Goal: Transaction & Acquisition: Purchase product/service

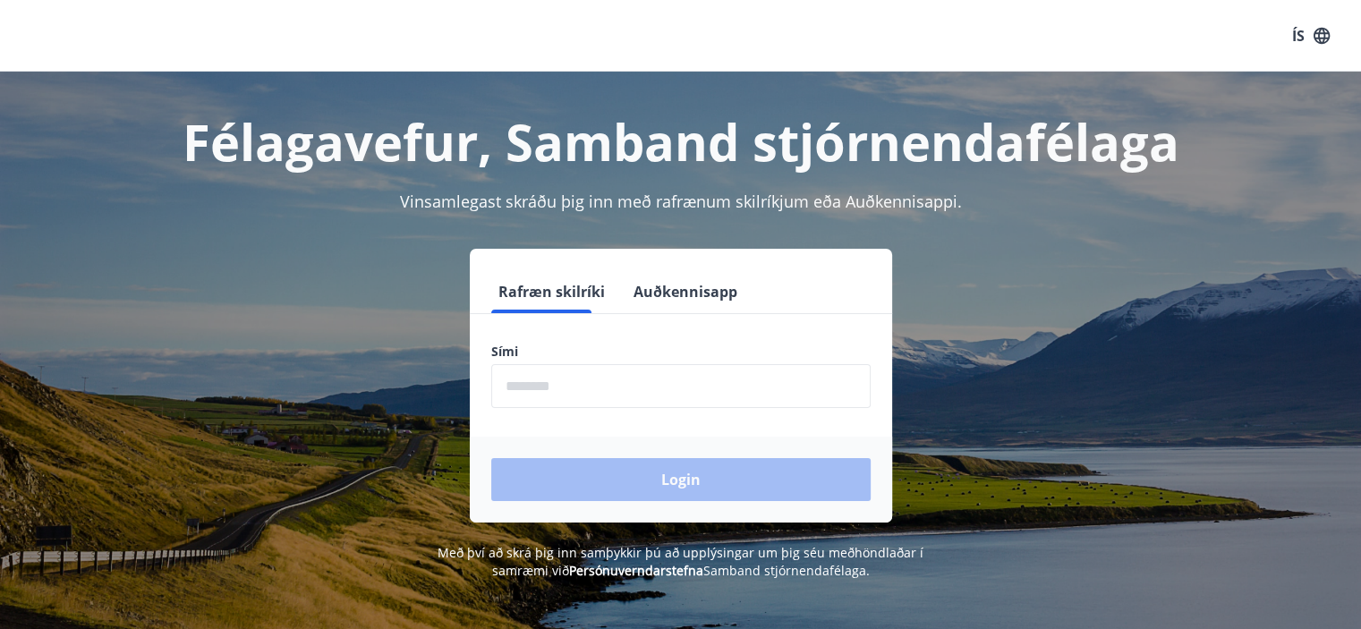
click at [562, 389] on input "phone" at bounding box center [680, 386] width 379 height 44
type input "********"
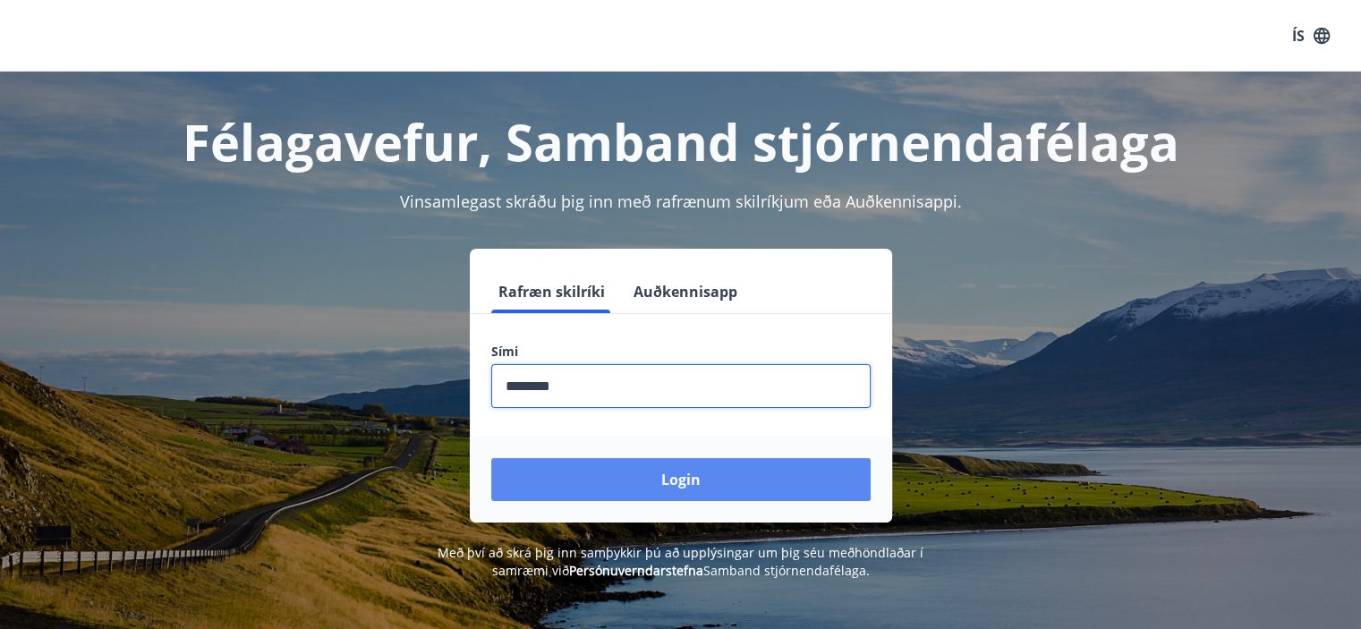
click at [695, 481] on button "Login" at bounding box center [680, 479] width 379 height 43
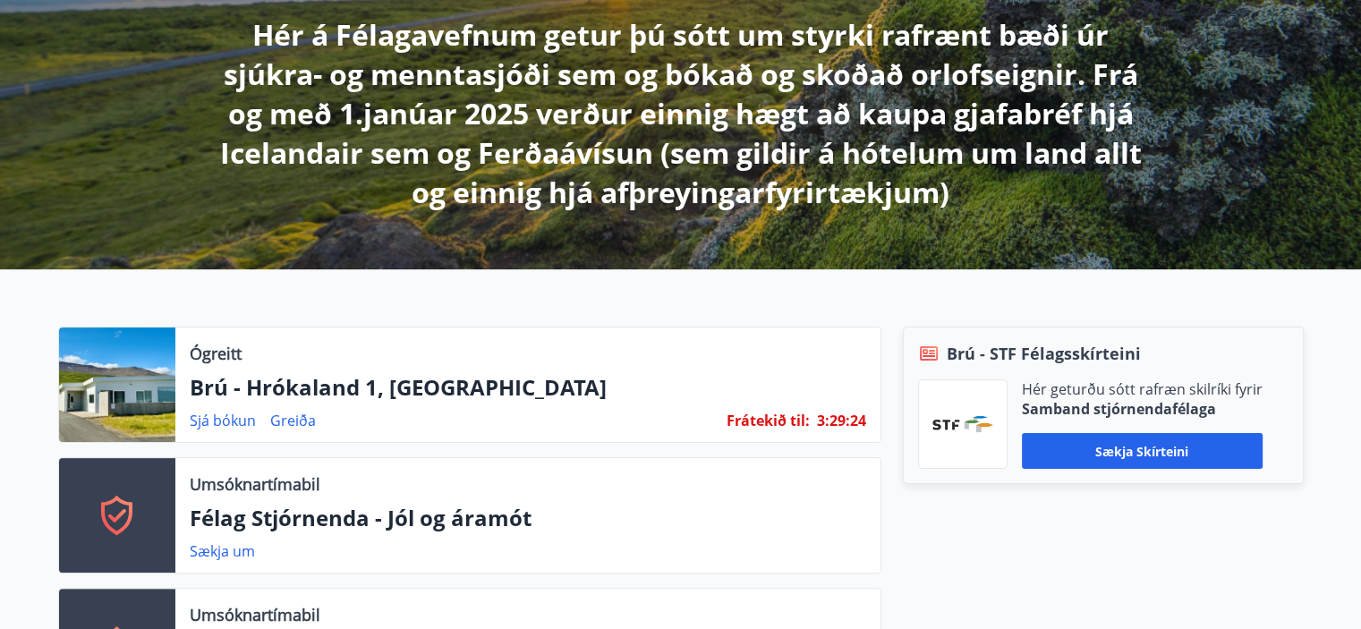
scroll to position [339, 0]
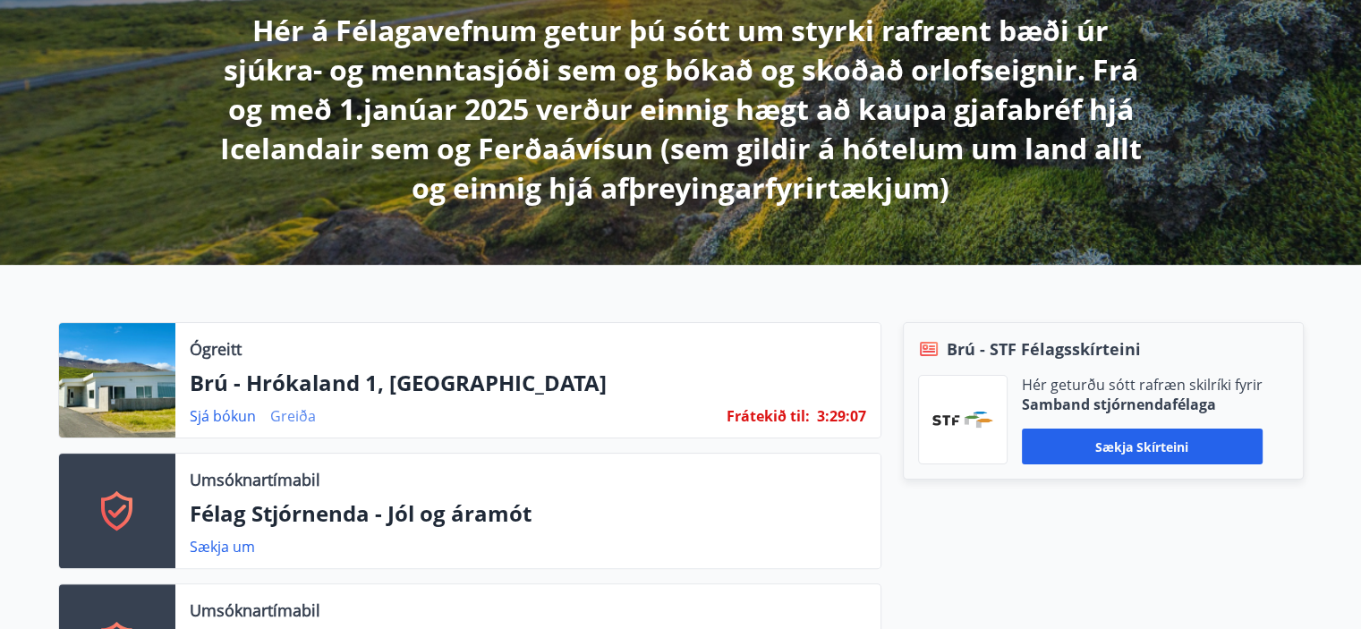
click at [291, 417] on link "Greiða" at bounding box center [293, 416] width 46 height 20
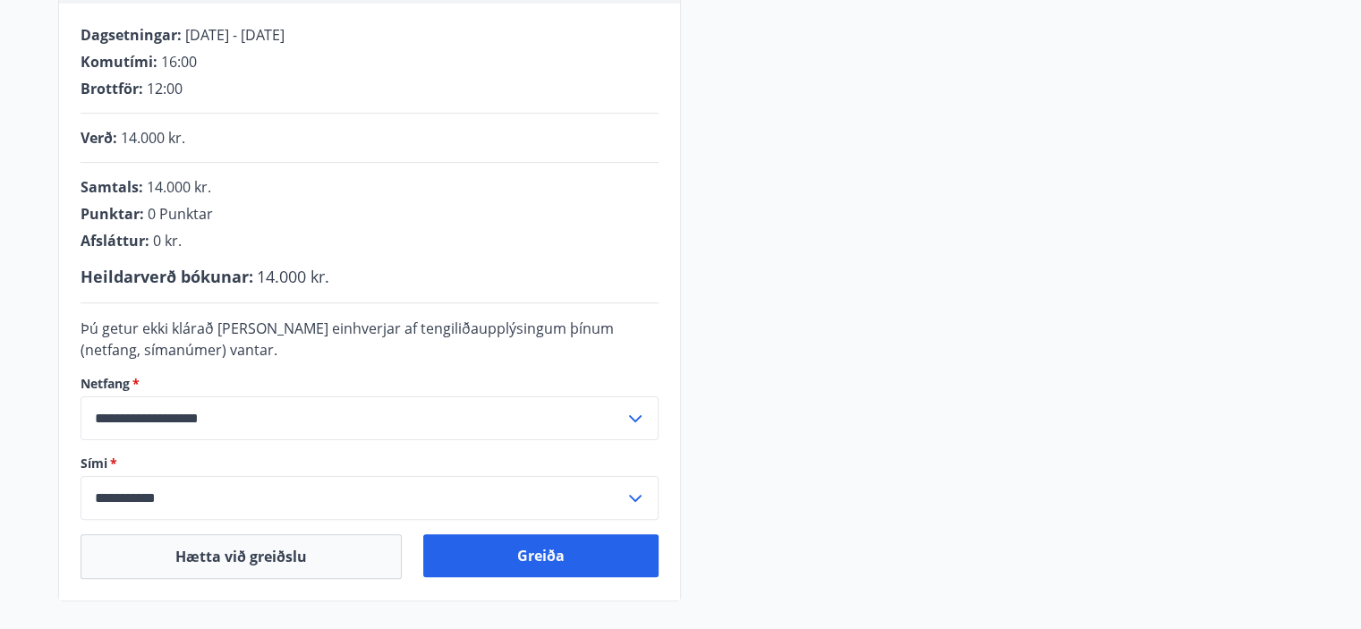
scroll to position [393, 0]
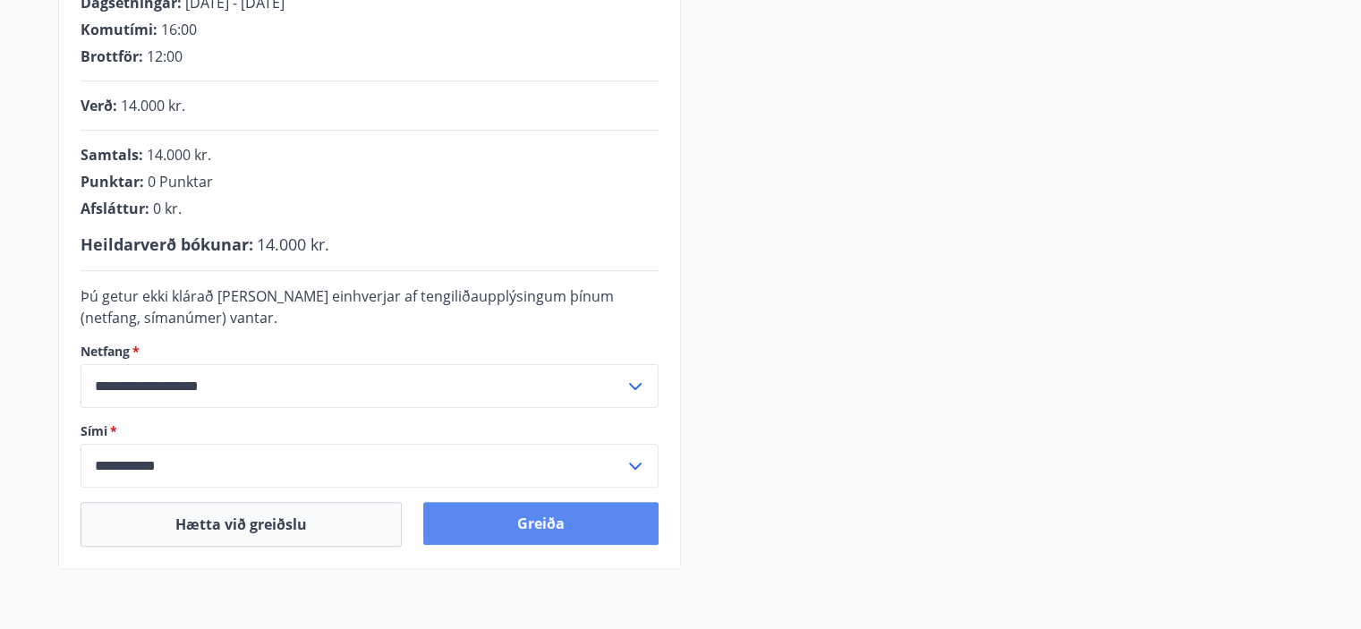
click at [525, 522] on button "Greiða" at bounding box center [540, 523] width 235 height 43
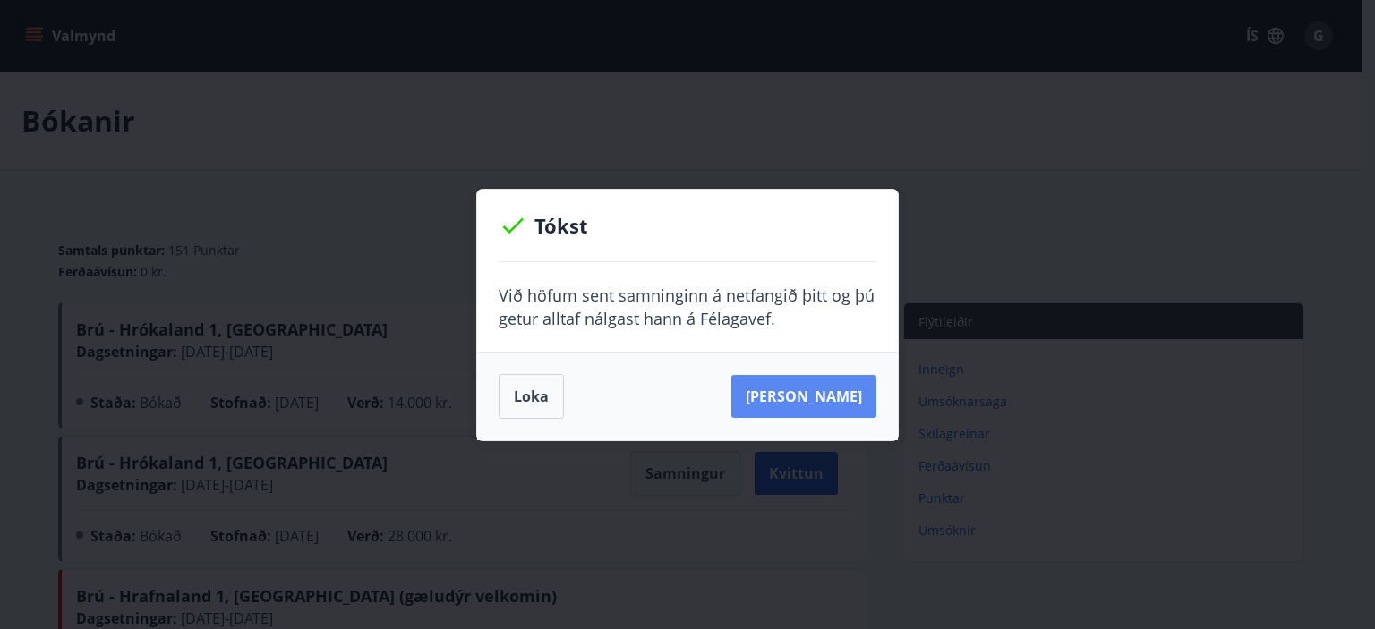
click at [816, 398] on button "[PERSON_NAME]" at bounding box center [803, 396] width 145 height 43
click at [528, 396] on button "Loka" at bounding box center [531, 396] width 65 height 45
